Goal: Task Accomplishment & Management: Manage account settings

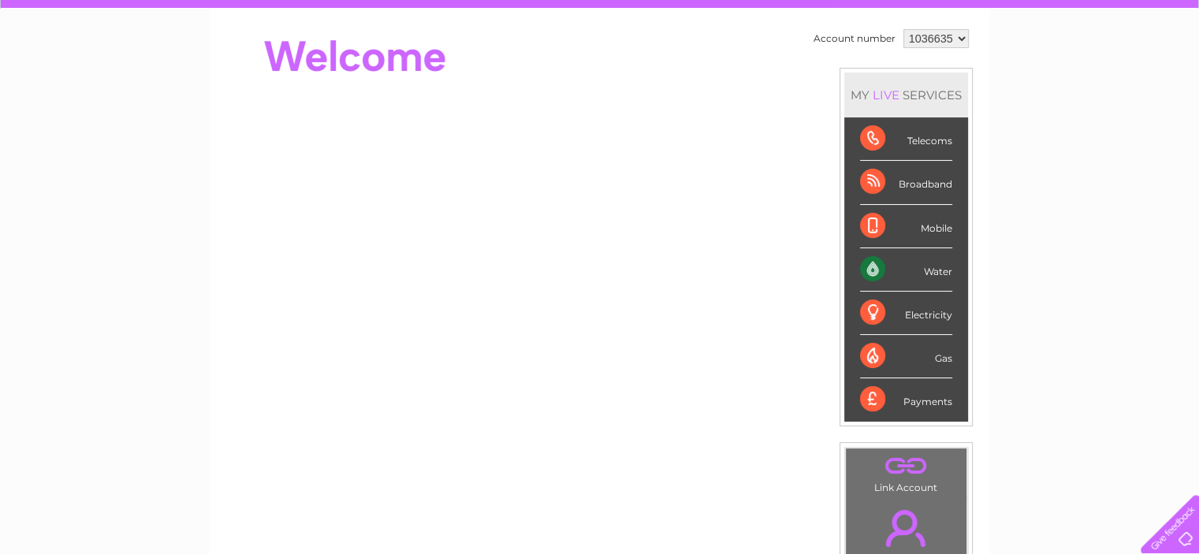
scroll to position [158, 0]
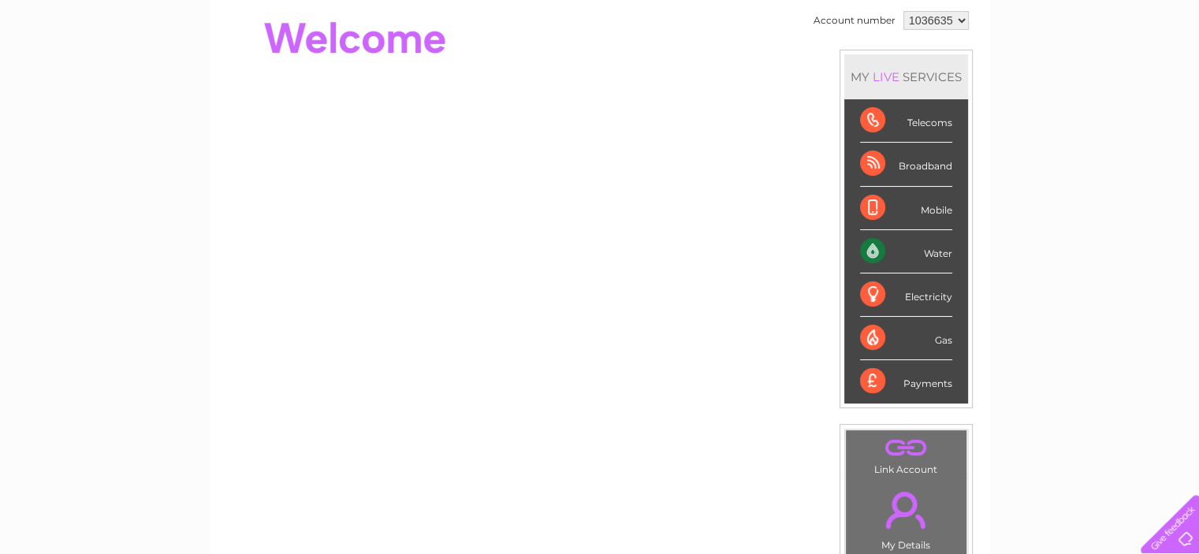
click at [879, 247] on div "Water" at bounding box center [906, 251] width 92 height 43
click at [874, 251] on div "Water" at bounding box center [906, 251] width 92 height 43
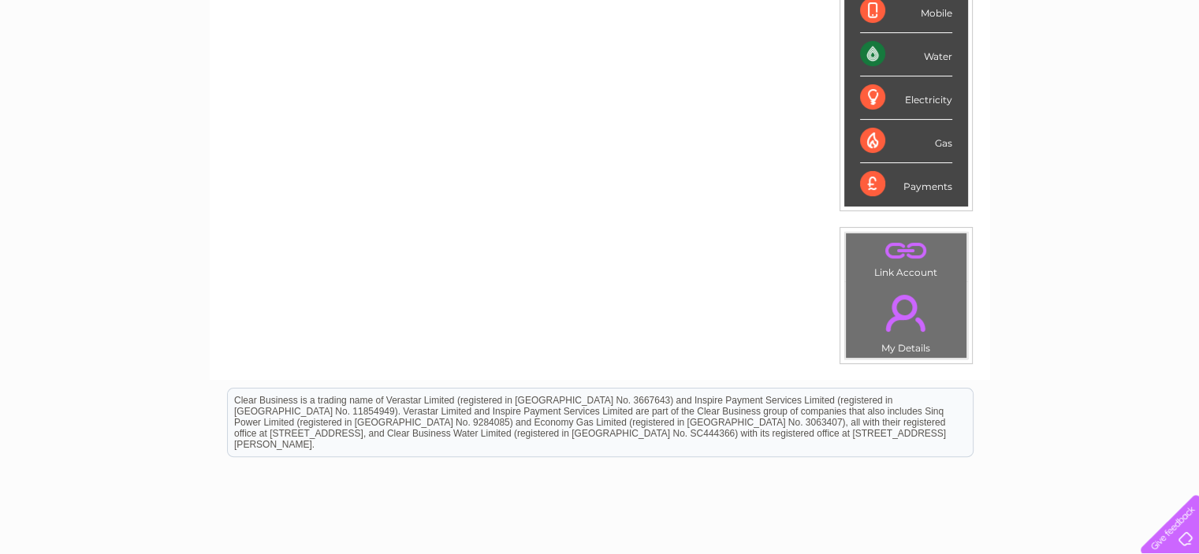
scroll to position [143, 0]
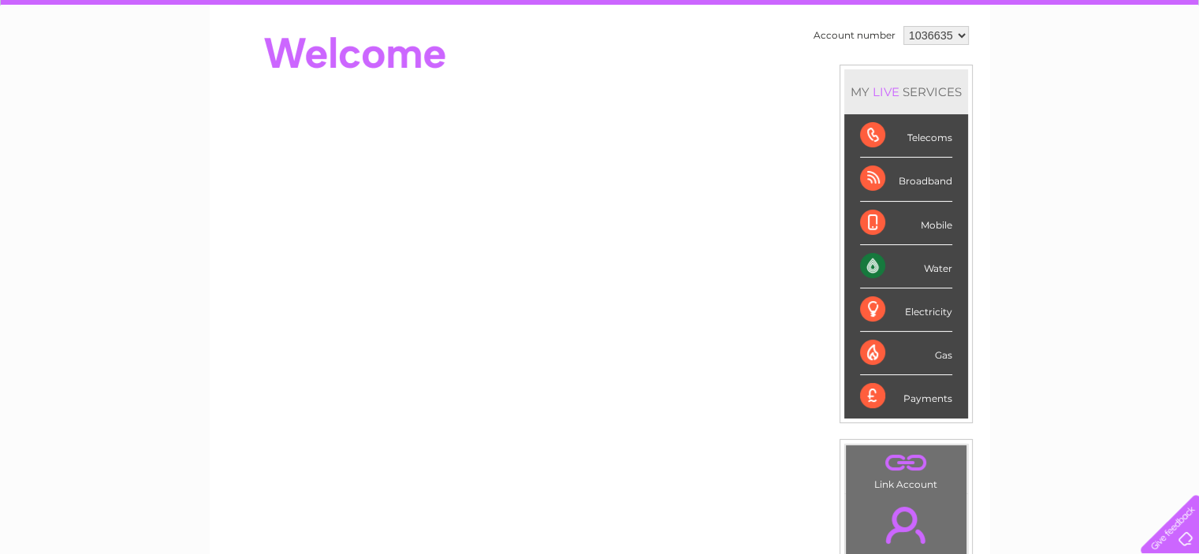
click at [937, 270] on div "Water" at bounding box center [906, 266] width 92 height 43
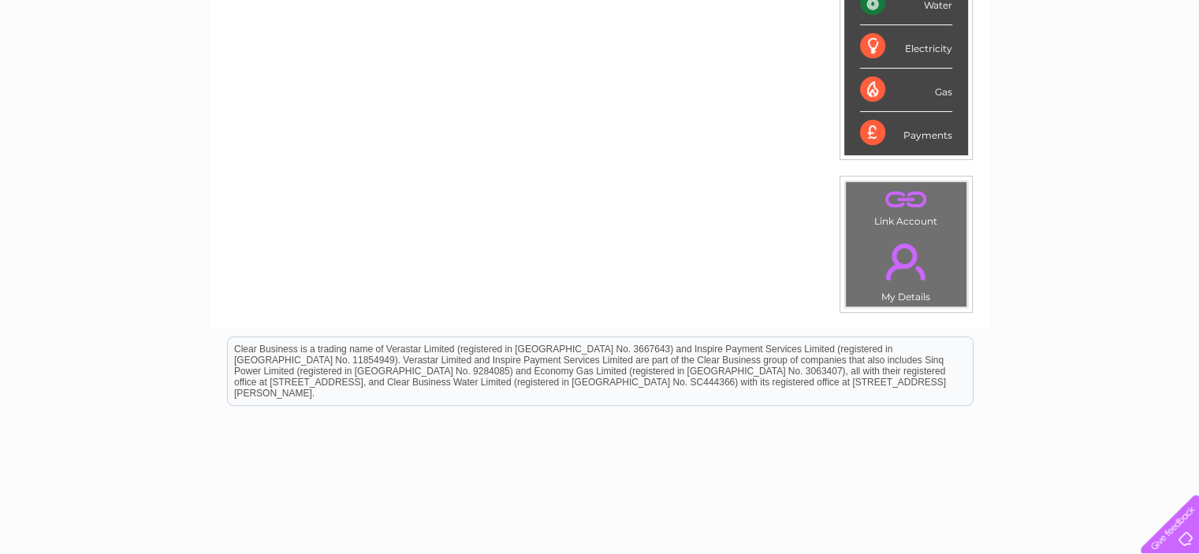
scroll to position [222, 0]
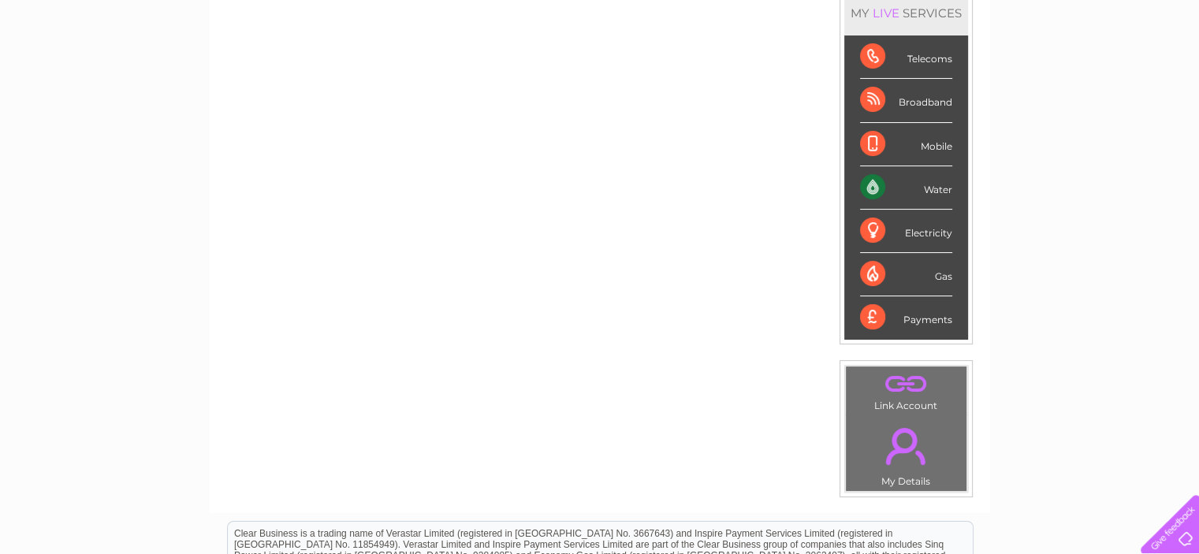
click at [869, 185] on div "Water" at bounding box center [906, 187] width 92 height 43
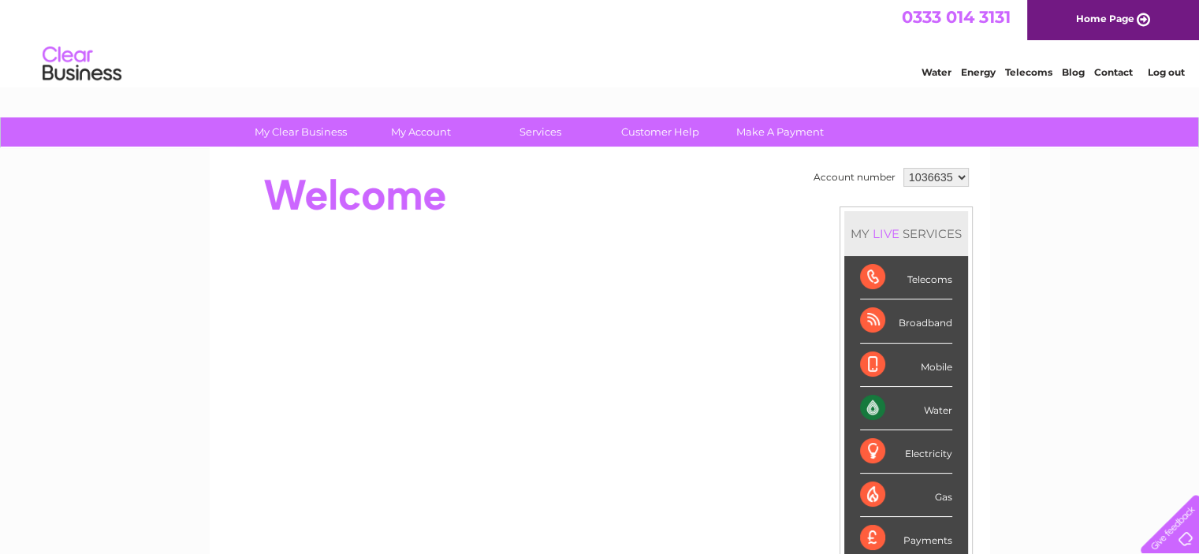
scroll to position [0, 0]
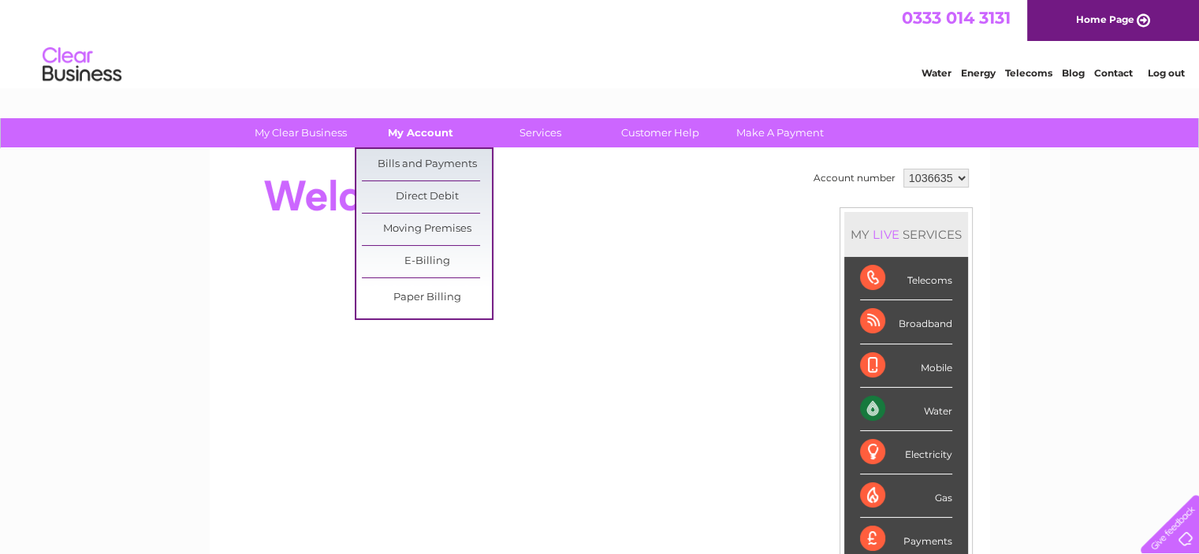
click at [443, 125] on link "My Account" at bounding box center [421, 132] width 130 height 29
click at [444, 159] on link "Bills and Payments" at bounding box center [427, 165] width 130 height 32
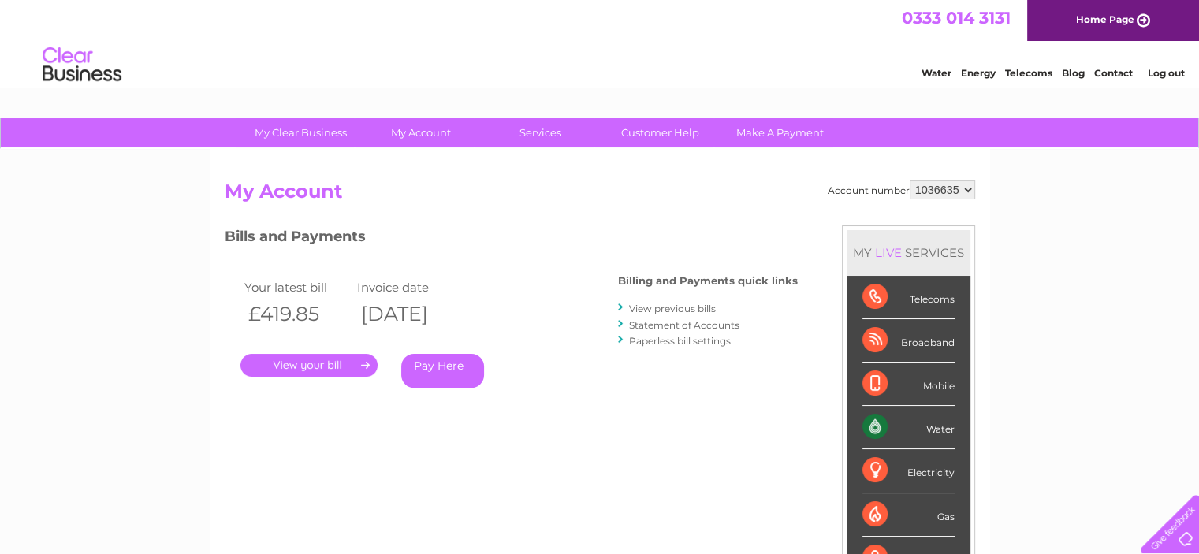
click at [341, 368] on link "." at bounding box center [308, 365] width 137 height 23
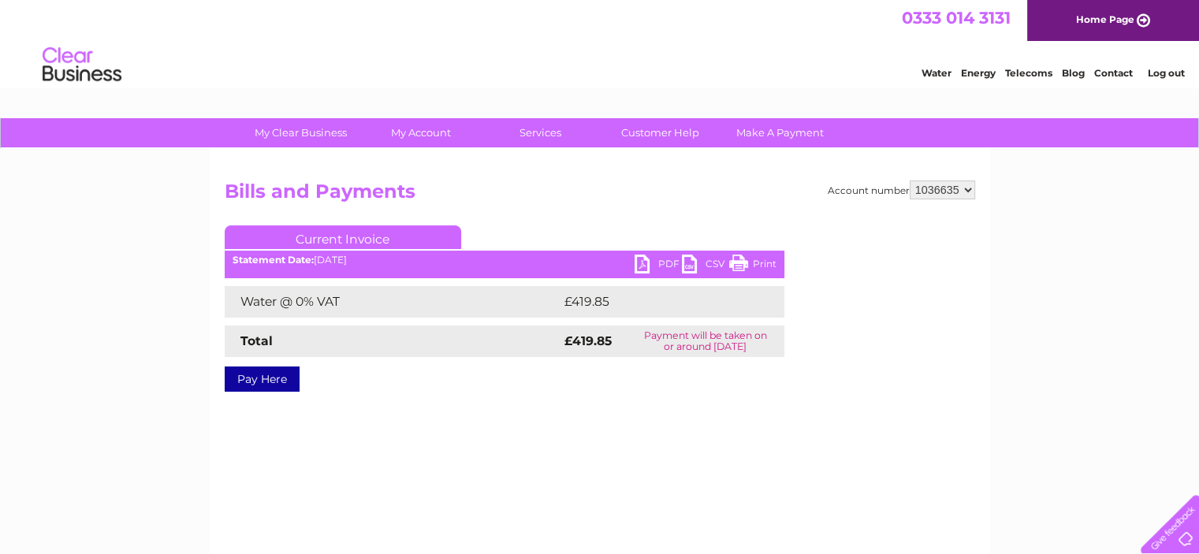
click at [654, 268] on link "PDF" at bounding box center [658, 266] width 47 height 23
